Goal: Task Accomplishment & Management: Complete application form

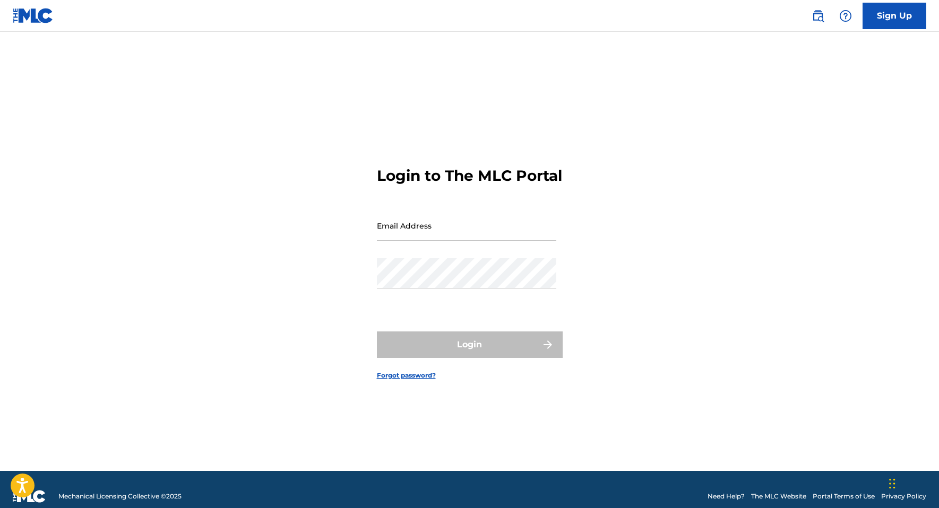
click at [434, 237] on input "Email Address" at bounding box center [466, 226] width 179 height 30
type input "[EMAIL_ADDRESS][DOMAIN_NAME]"
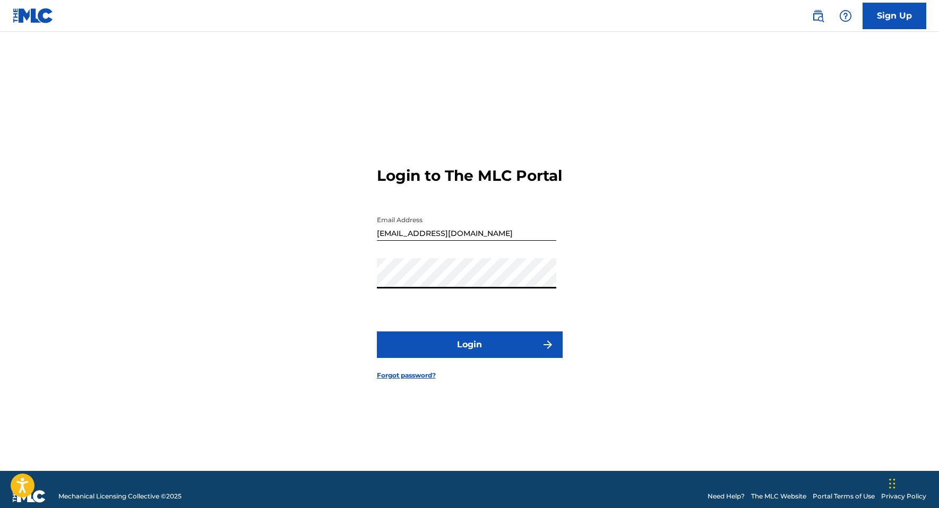
click at [377, 332] on button "Login" at bounding box center [470, 345] width 186 height 27
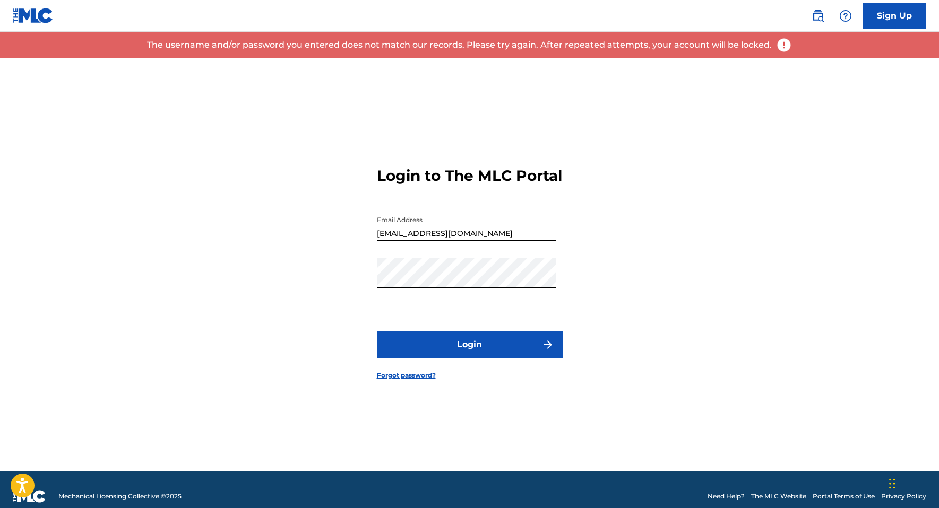
click at [409, 381] on link "Forgot password?" at bounding box center [406, 376] width 59 height 10
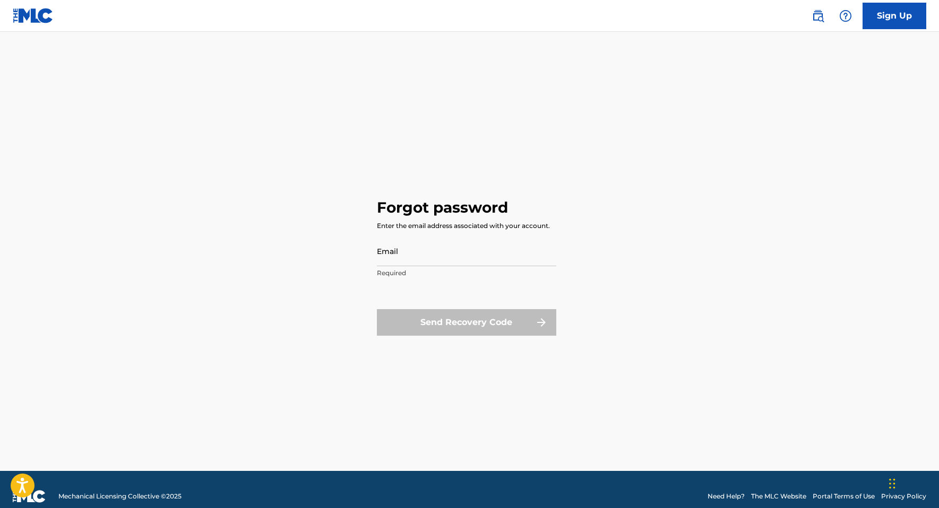
click at [417, 249] on input "Email" at bounding box center [466, 251] width 179 height 30
type input "[EMAIL_ADDRESS][DOMAIN_NAME]"
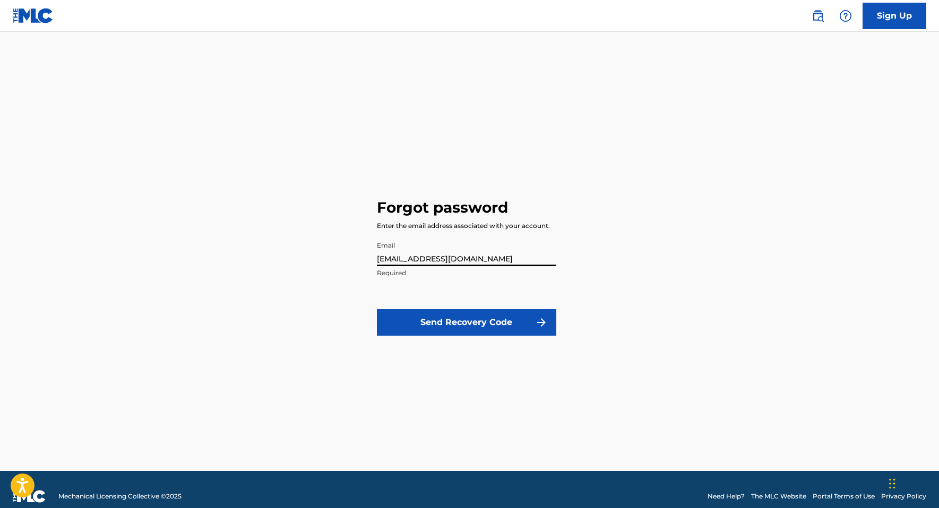
click at [450, 327] on button "Send Recovery Code" at bounding box center [466, 322] width 179 height 27
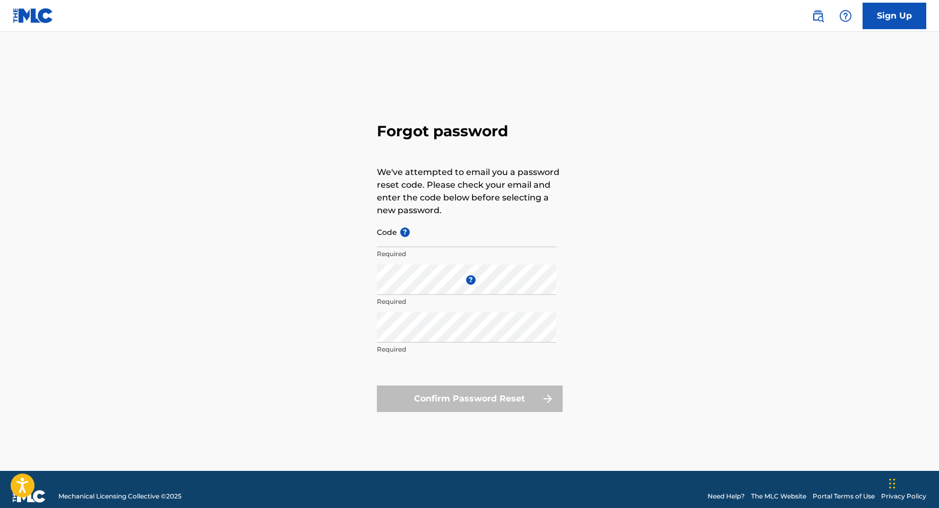
click at [394, 237] on input "Code ?" at bounding box center [466, 232] width 179 height 30
paste input "FP_00962fc34aeb80c280f3236752fa"
type input "FP_00962fc34aeb80c280f3236752fa"
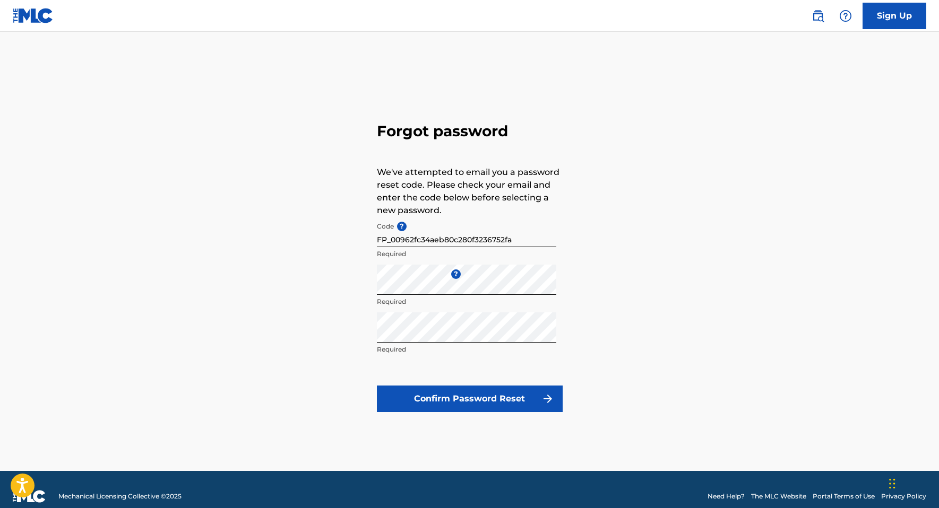
click at [494, 404] on button "Confirm Password Reset" at bounding box center [470, 399] width 186 height 27
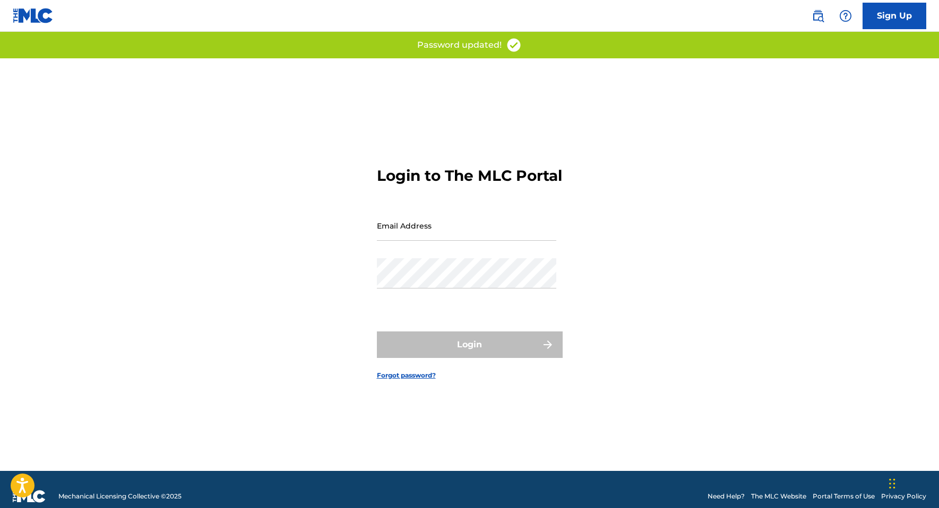
click at [422, 241] on input "Email Address" at bounding box center [466, 226] width 179 height 30
type input "[EMAIL_ADDRESS][DOMAIN_NAME]"
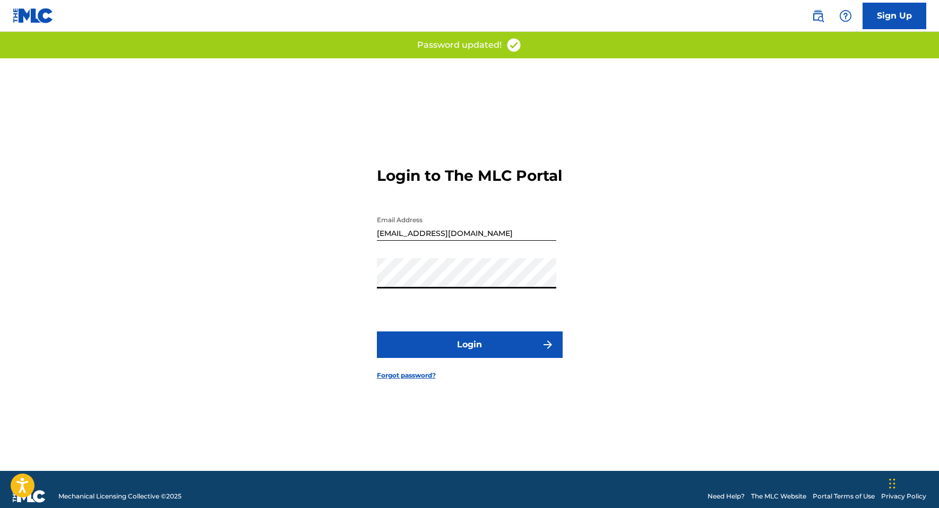
click at [477, 354] on button "Login" at bounding box center [470, 345] width 186 height 27
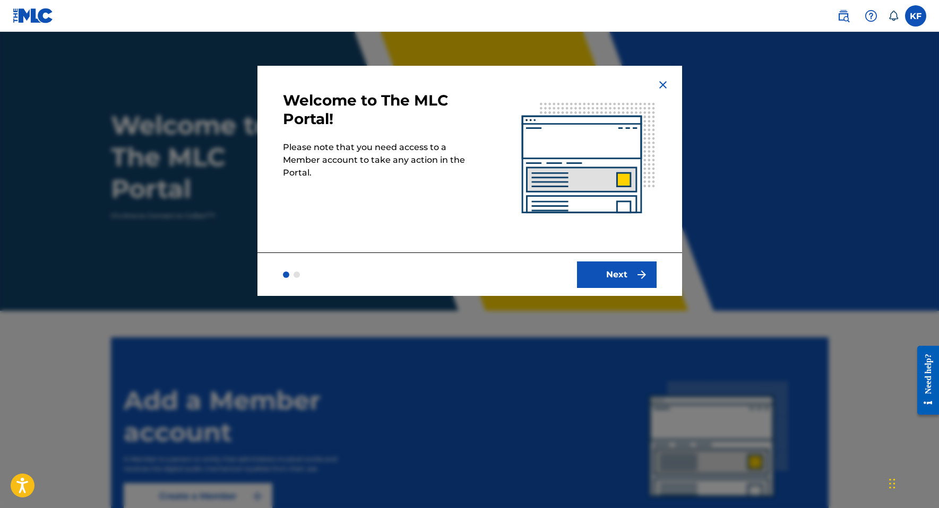
click at [601, 274] on button "Next" at bounding box center [617, 275] width 80 height 27
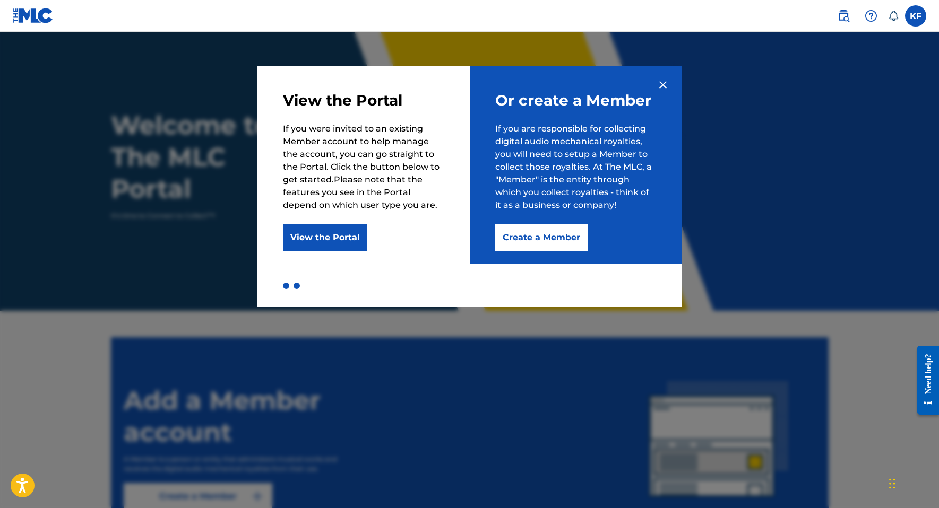
click at [526, 241] on button "Create a Member" at bounding box center [541, 237] width 92 height 27
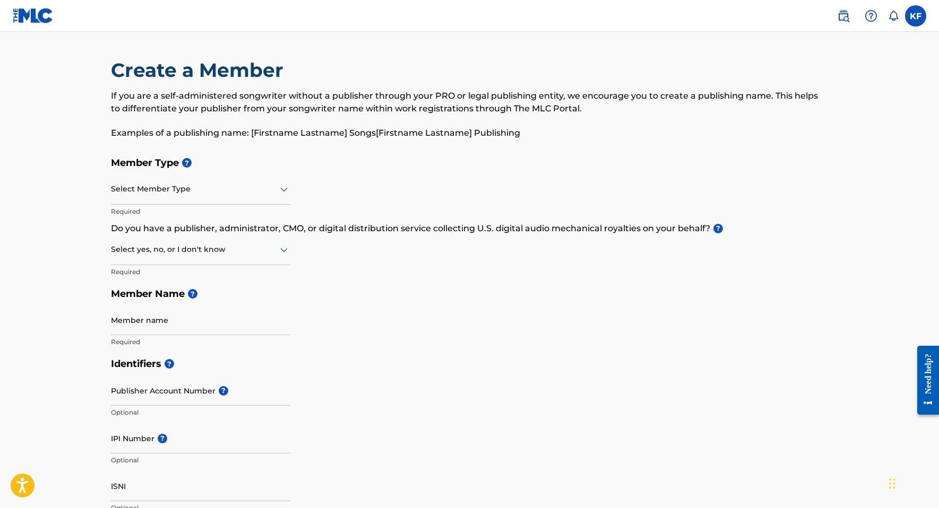
click at [167, 189] on div at bounding box center [200, 189] width 179 height 13
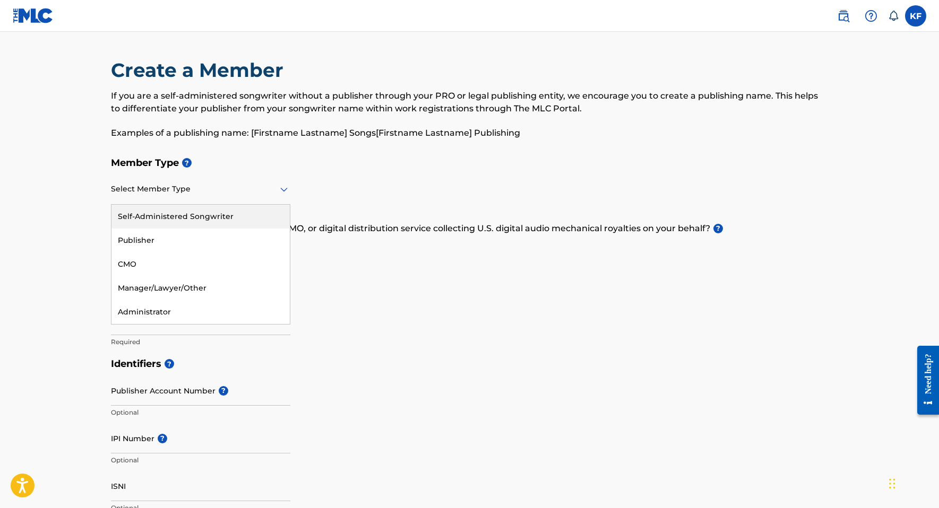
click at [186, 215] on div "Self-Administered Songwriter" at bounding box center [200, 217] width 178 height 24
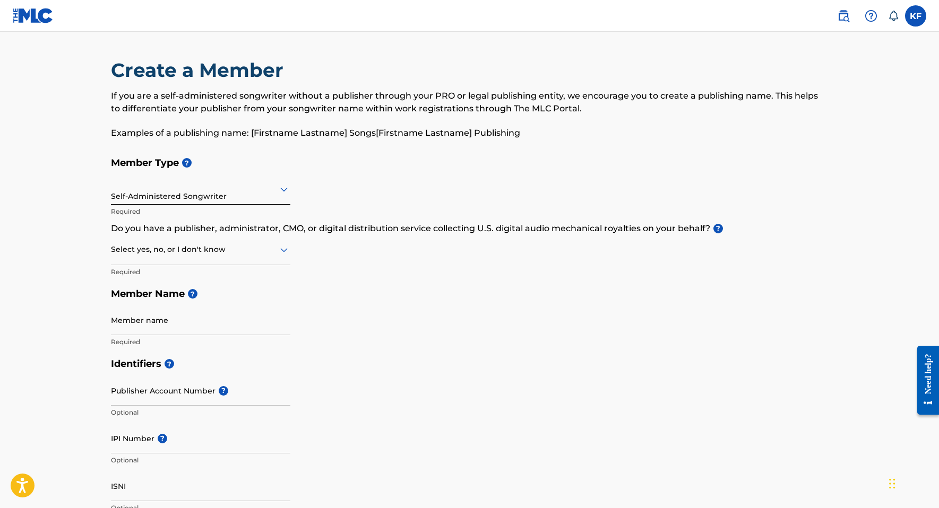
click at [196, 254] on div at bounding box center [200, 249] width 179 height 13
click at [174, 301] on div "No" at bounding box center [200, 301] width 178 height 24
click at [151, 321] on input "Member name" at bounding box center [200, 320] width 179 height 30
type input "[DEMOGRAPHIC_DATA][PERSON_NAME]"
click at [158, 387] on input "Publisher Account Number ?" at bounding box center [200, 391] width 179 height 30
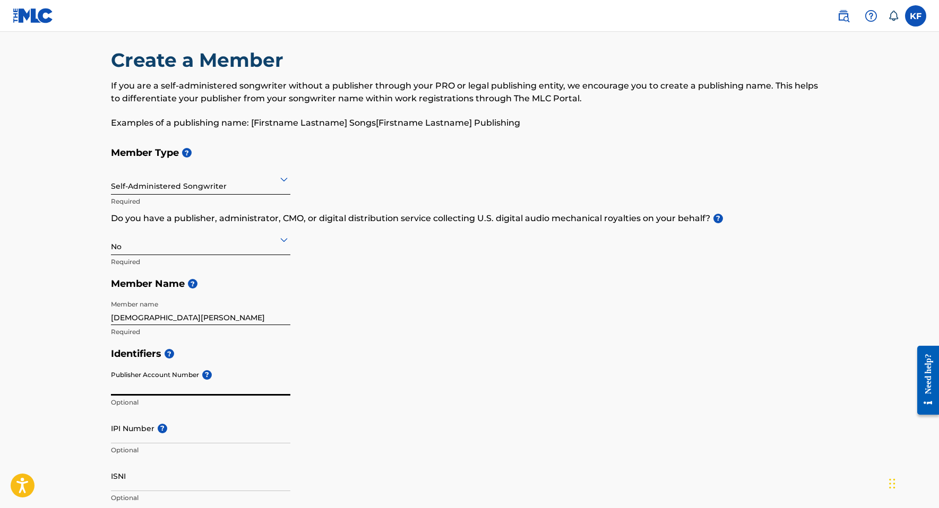
scroll to position [236, 0]
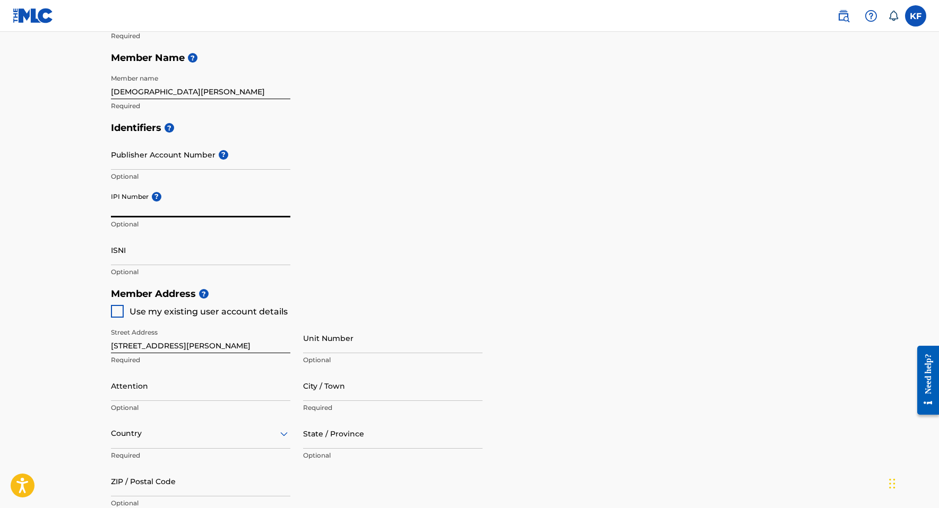
click at [128, 210] on input "IPI Number ?" at bounding box center [200, 202] width 179 height 30
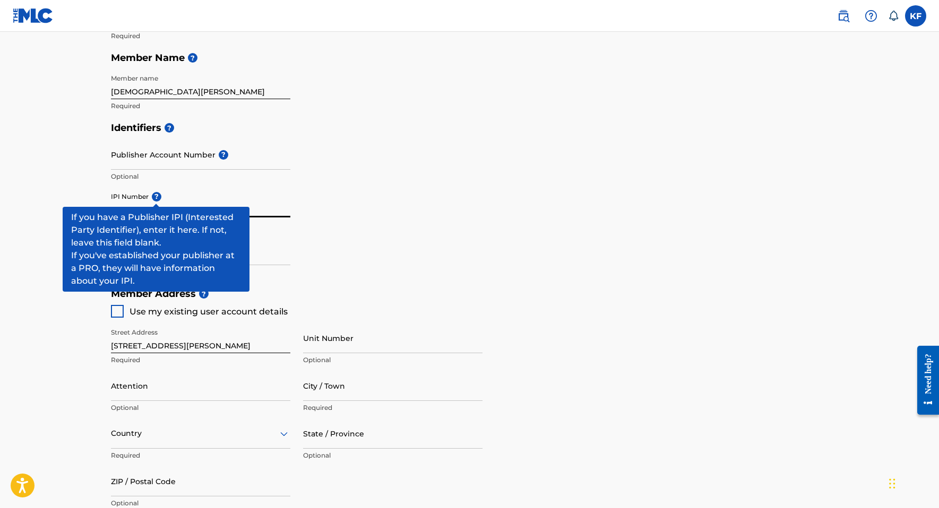
click at [156, 195] on div "IPI Number ? Optional" at bounding box center [200, 211] width 179 height 48
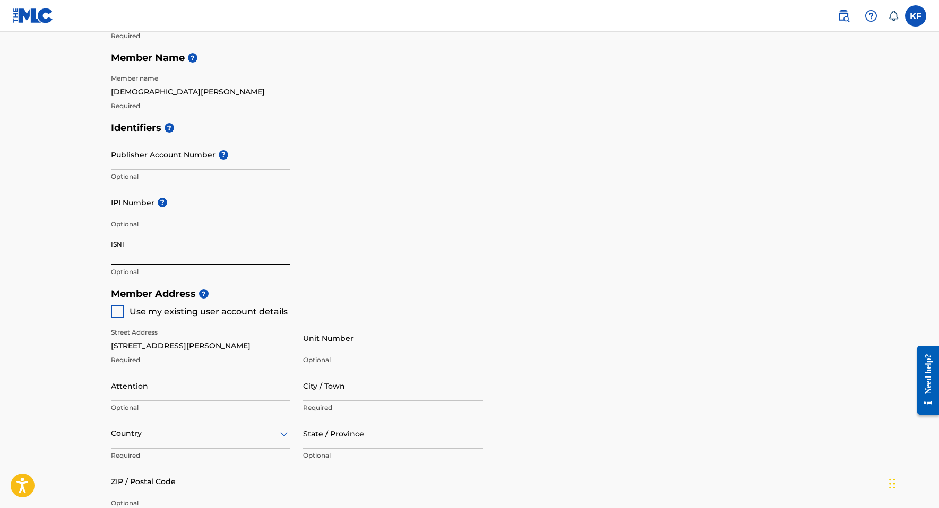
click at [200, 251] on input "ISNI" at bounding box center [200, 250] width 179 height 30
click at [302, 321] on div "Street Address [STREET_ADDRESS][PERSON_NAME] Unit Number Optional Attention Opt…" at bounding box center [297, 419] width 372 height 202
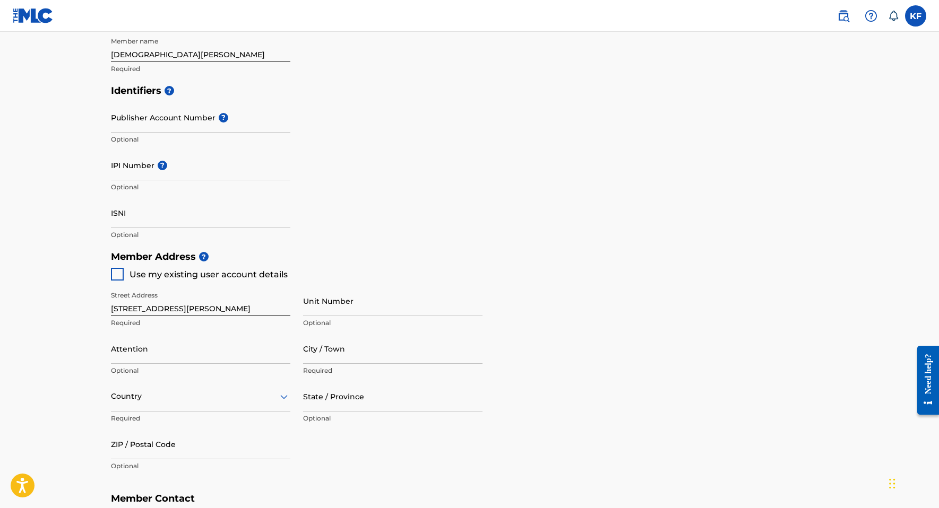
scroll to position [390, 0]
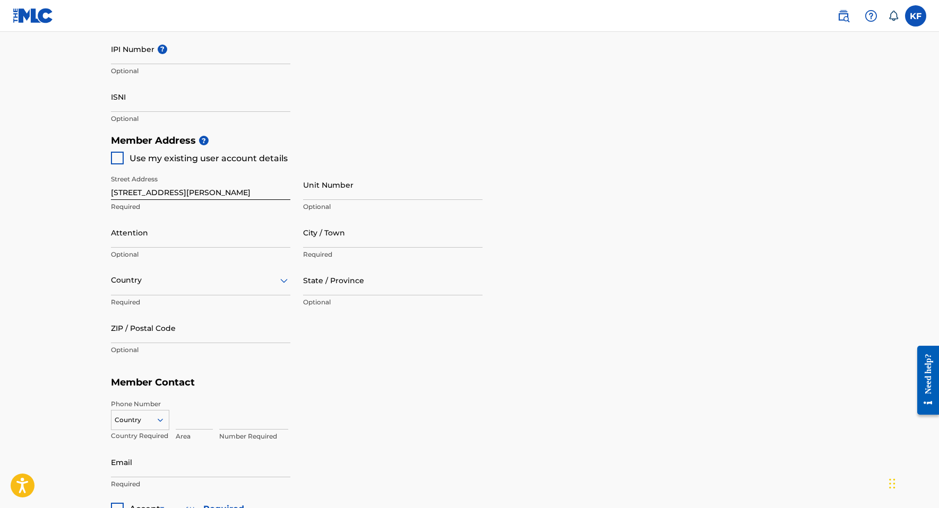
click at [144, 195] on input "[STREET_ADDRESS][PERSON_NAME]" at bounding box center [200, 185] width 179 height 30
type input "[STREET_ADDRESS][PERSON_NAME]"
click at [319, 198] on input "Unit Number" at bounding box center [392, 185] width 179 height 30
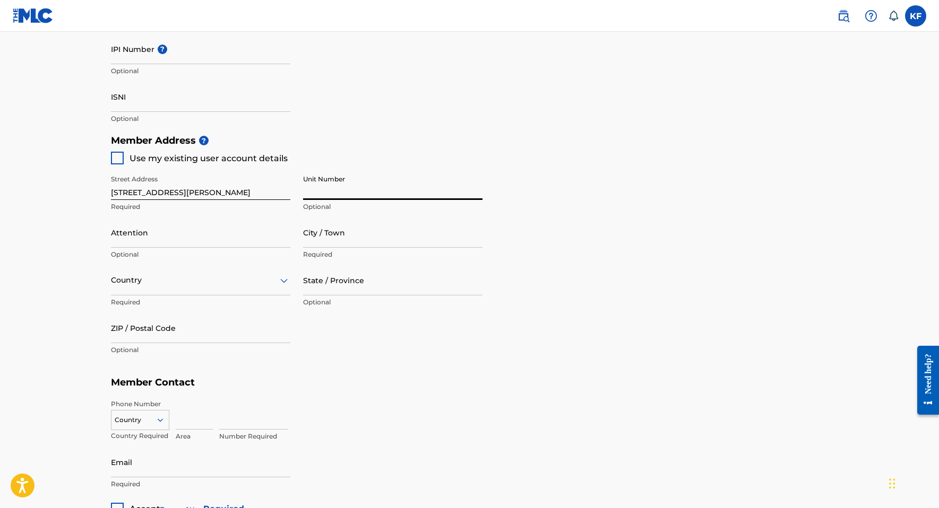
type input "602"
click at [221, 196] on input "[STREET_ADDRESS][PERSON_NAME]" at bounding box center [200, 185] width 179 height 30
type input "[STREET_ADDRESS][PERSON_NAME]"
click at [105, 246] on div "Create a Member If you are a self-administered songwriter without a publisher t…" at bounding box center [469, 92] width 743 height 847
click at [124, 235] on input "Attention" at bounding box center [200, 233] width 179 height 30
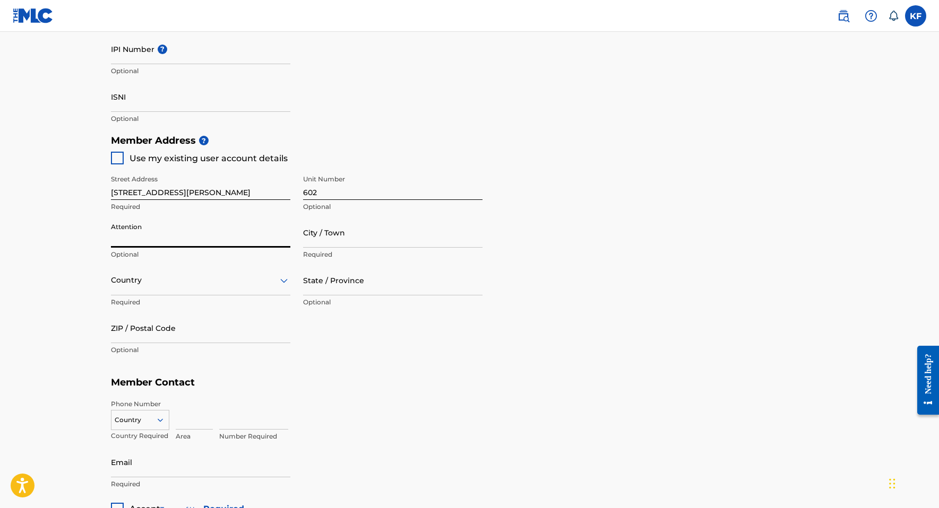
click at [341, 234] on input "City / Town" at bounding box center [392, 233] width 179 height 30
type input "[GEOGRAPHIC_DATA]"
type input "[DEMOGRAPHIC_DATA][PERSON_NAME]"
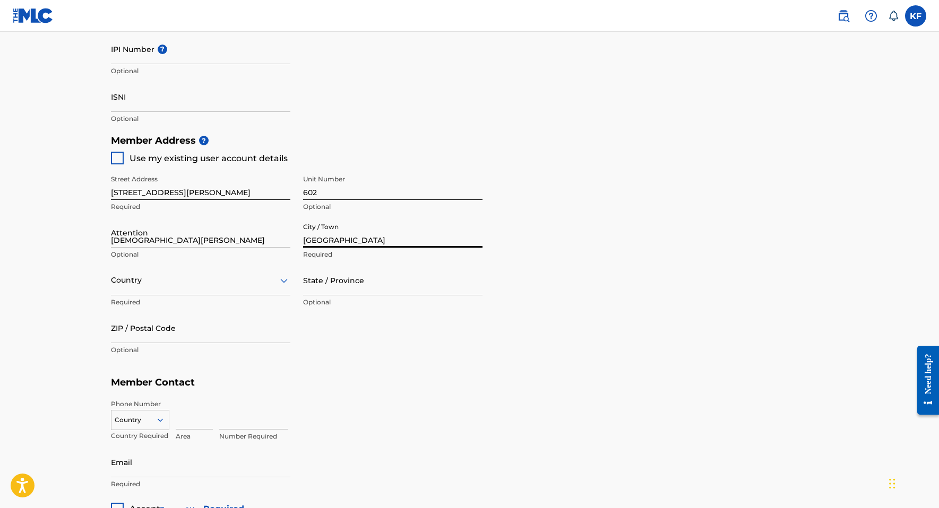
type input "[GEOGRAPHIC_DATA]"
type input "CA"
type input "90028"
type input "312"
type input "4509343"
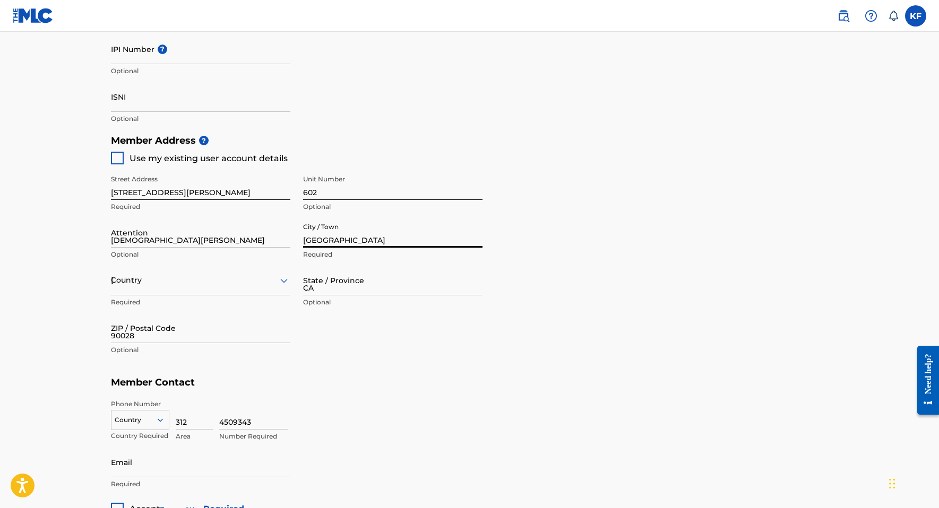
type input "[EMAIL_ADDRESS][DOMAIN_NAME]"
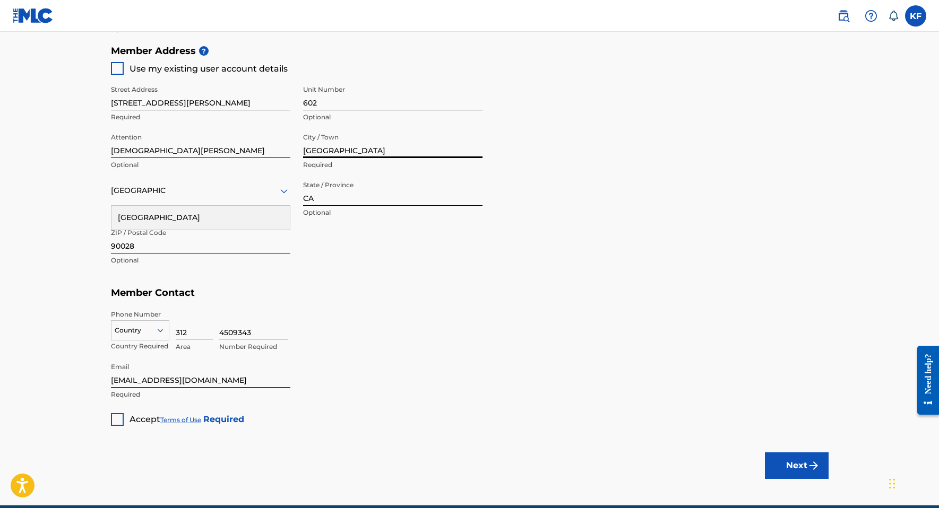
scroll to position [527, 0]
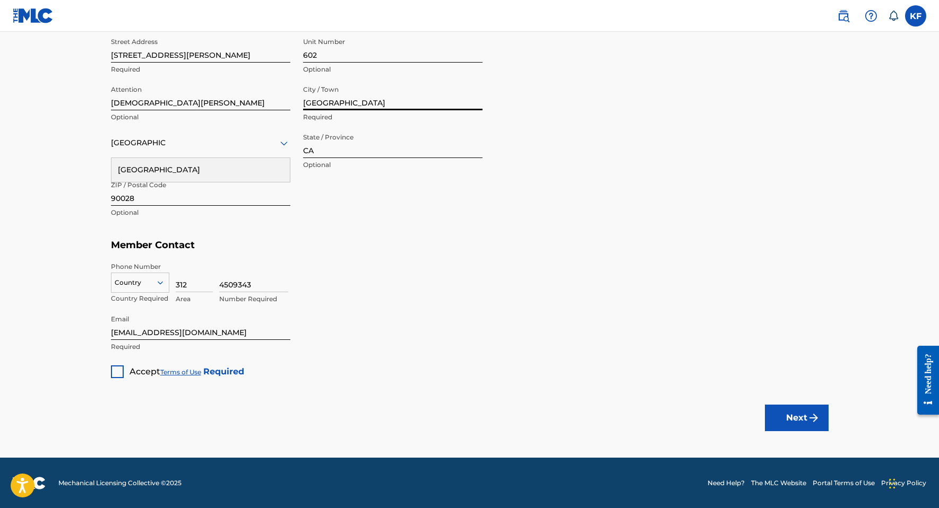
click at [119, 372] on div at bounding box center [117, 372] width 13 height 13
click at [800, 416] on button "Next" at bounding box center [797, 418] width 64 height 27
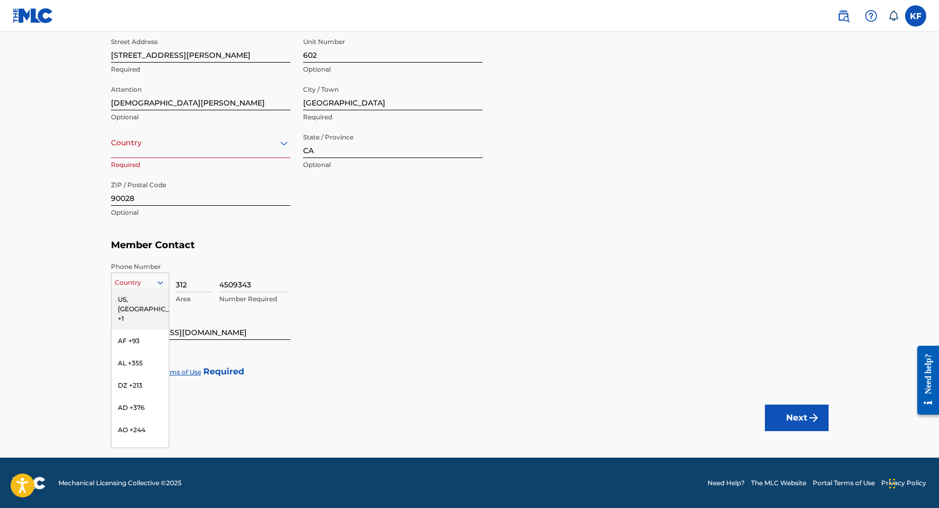
click at [147, 274] on div "Country" at bounding box center [140, 283] width 58 height 20
click at [145, 301] on div "US, [GEOGRAPHIC_DATA] +1" at bounding box center [139, 309] width 57 height 41
click at [796, 414] on button "Next" at bounding box center [797, 418] width 64 height 27
click at [229, 141] on div at bounding box center [200, 142] width 179 height 13
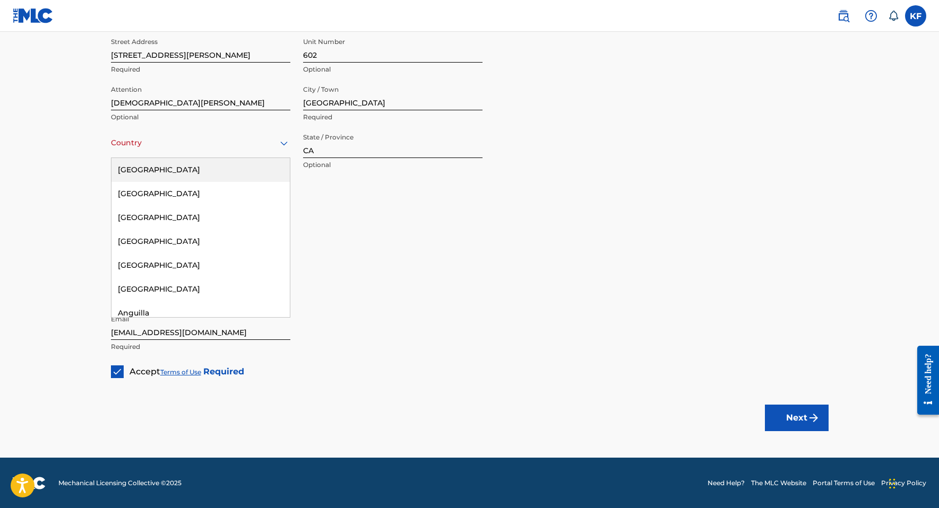
click at [206, 168] on div "[GEOGRAPHIC_DATA]" at bounding box center [200, 170] width 178 height 24
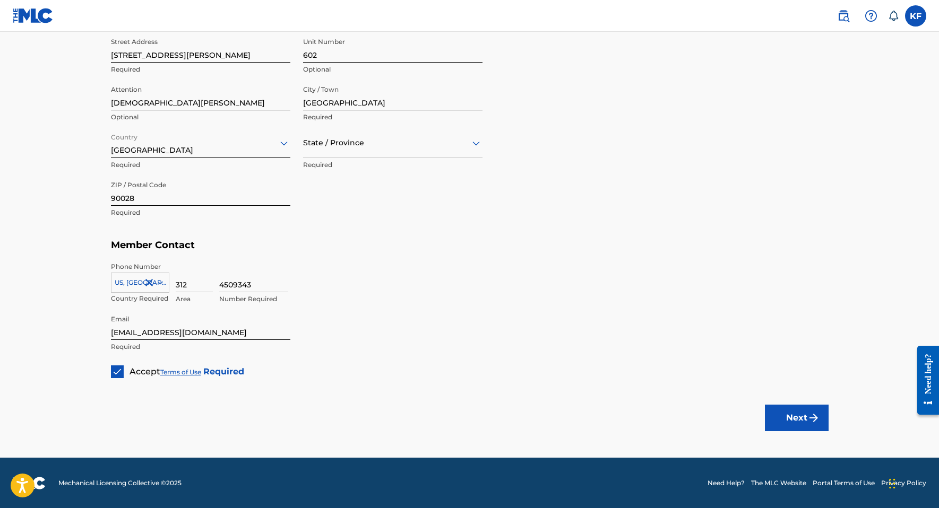
click at [379, 149] on div "State / Province" at bounding box center [392, 143] width 179 height 30
click at [359, 264] on div "[US_STATE]" at bounding box center [393, 268] width 178 height 24
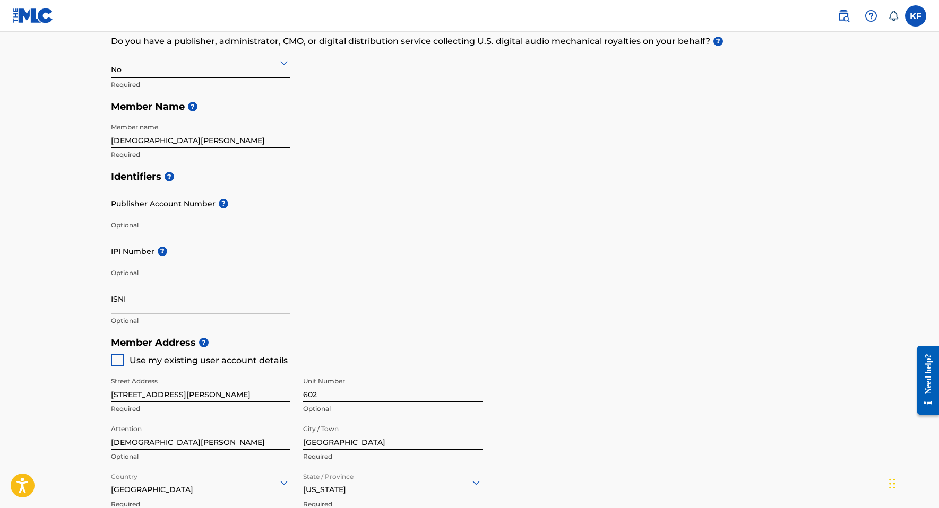
scroll to position [527, 0]
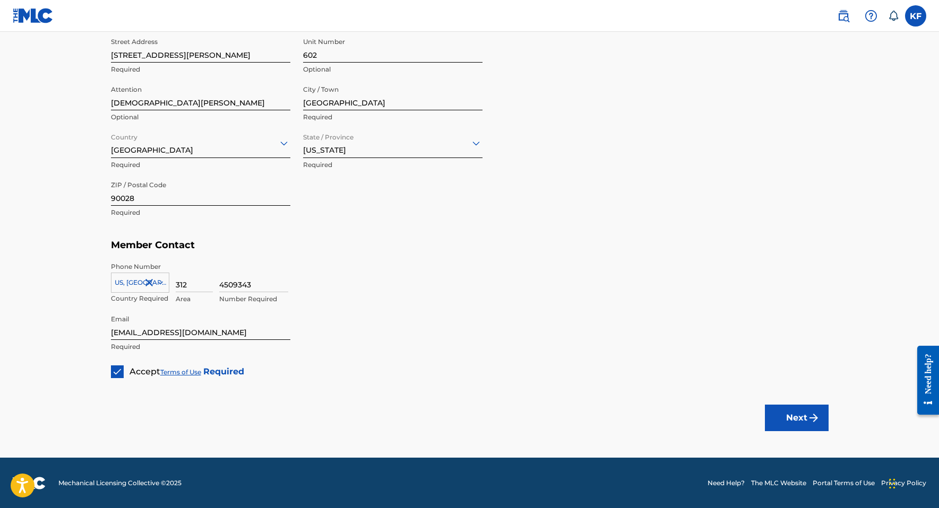
click at [772, 420] on button "Next" at bounding box center [797, 418] width 64 height 27
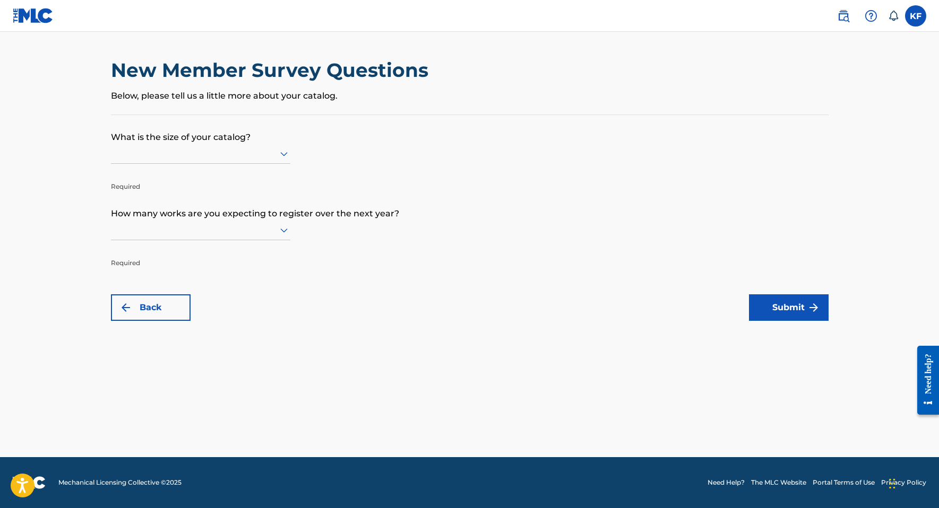
click at [187, 157] on div at bounding box center [200, 153] width 179 height 13
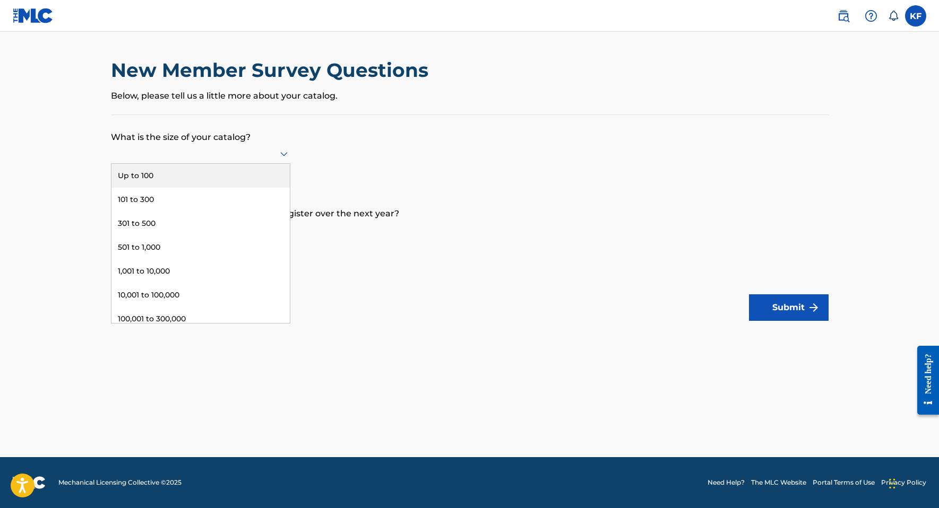
click at [371, 153] on form "What is the size of your catalog? Up to 100, 1 of 9. 9 results available. Use U…" at bounding box center [470, 218] width 718 height 206
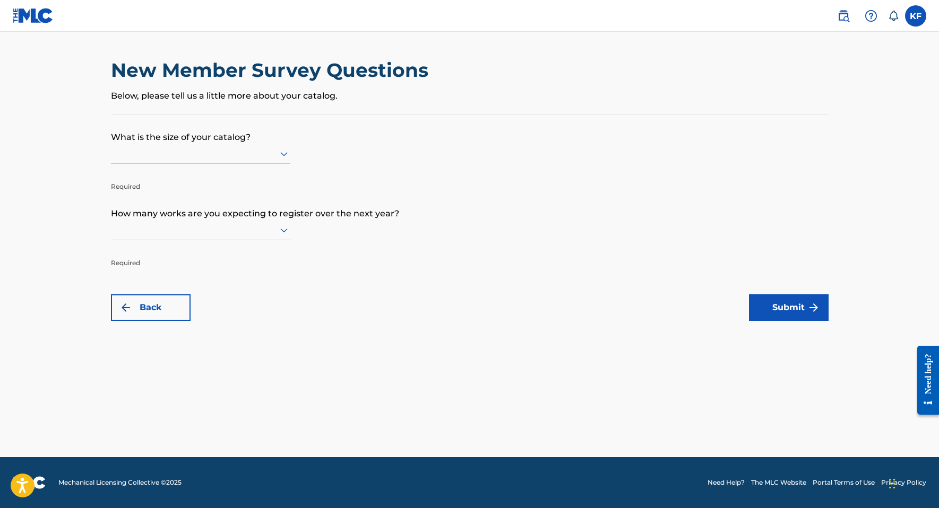
click at [253, 154] on div at bounding box center [200, 153] width 179 height 13
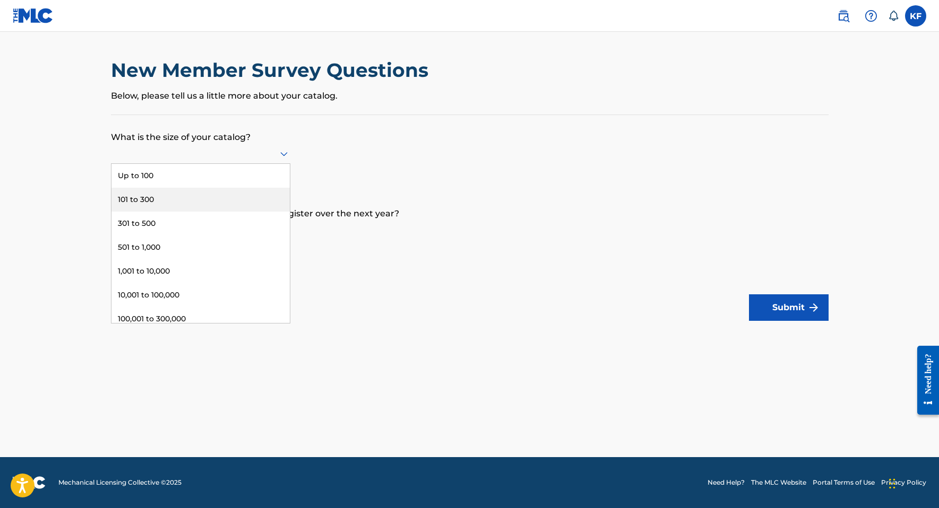
click at [225, 198] on div "101 to 300" at bounding box center [200, 200] width 178 height 24
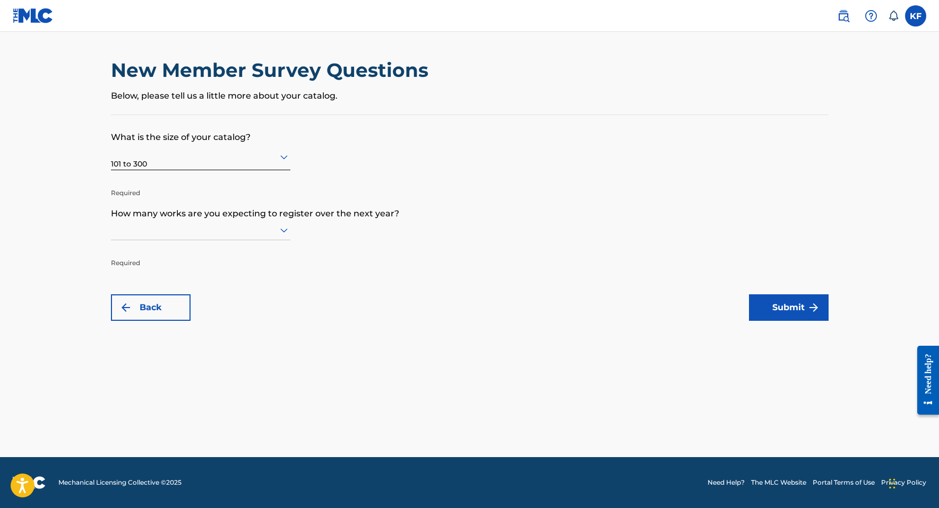
click at [198, 232] on div at bounding box center [200, 229] width 179 height 13
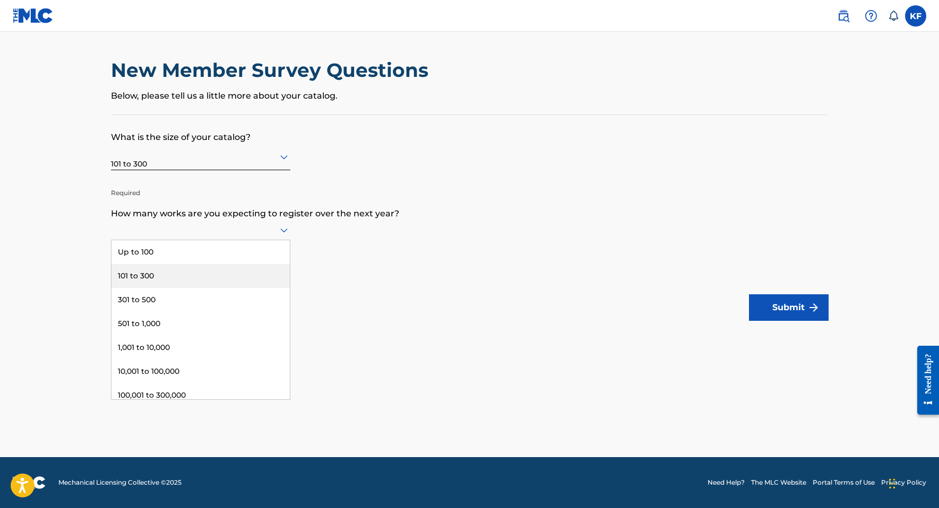
click at [185, 283] on div "101 to 300" at bounding box center [200, 276] width 178 height 24
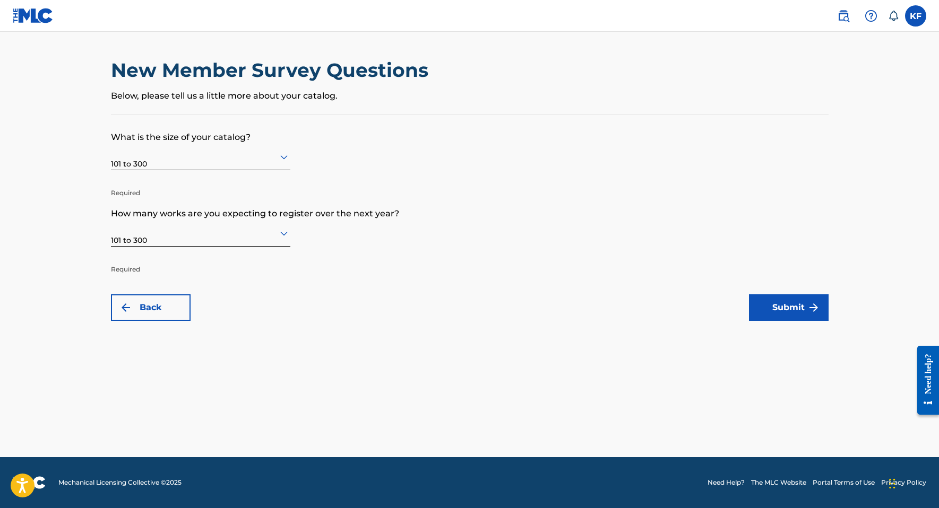
click at [779, 316] on button "Submit" at bounding box center [789, 308] width 80 height 27
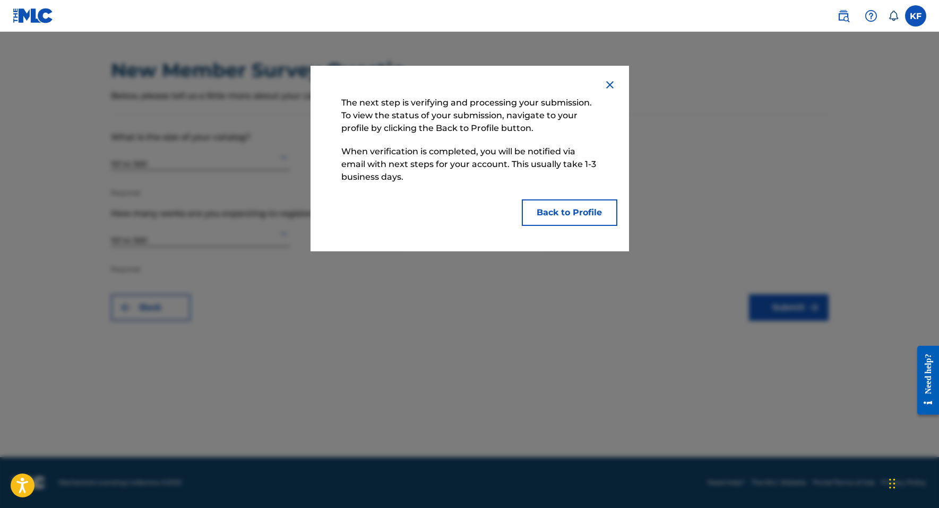
click at [556, 214] on button "Back to Profile" at bounding box center [570, 213] width 96 height 27
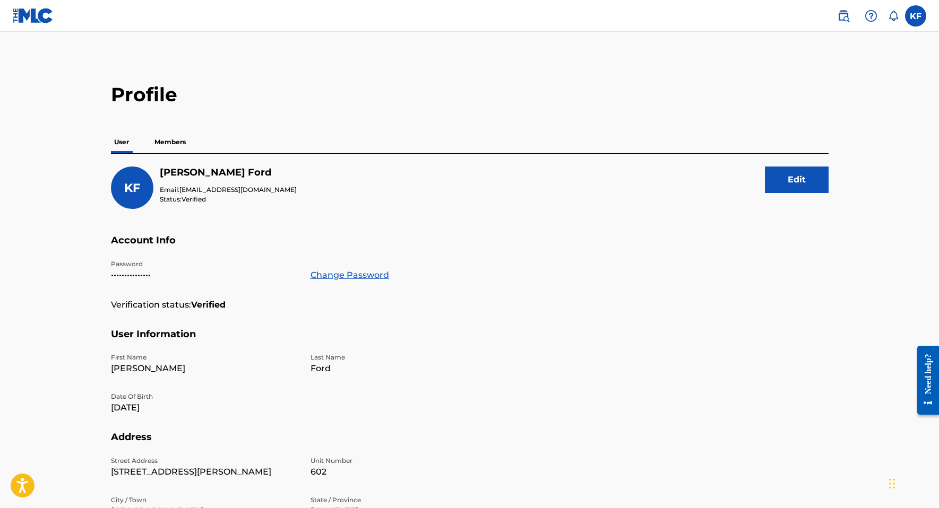
click at [163, 139] on p "Members" at bounding box center [170, 142] width 38 height 22
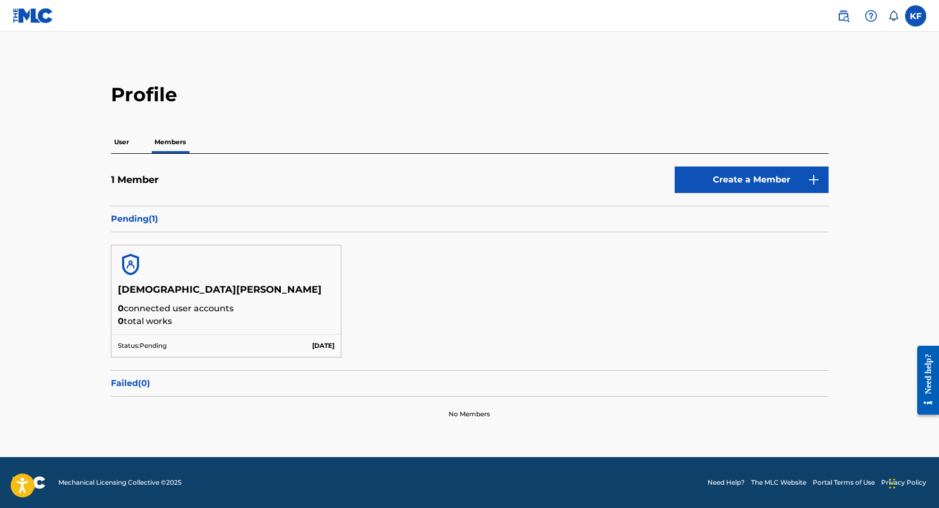
click at [127, 152] on p "User" at bounding box center [121, 142] width 21 height 22
